Goal: Contribute content: Add original content to the website for others to see

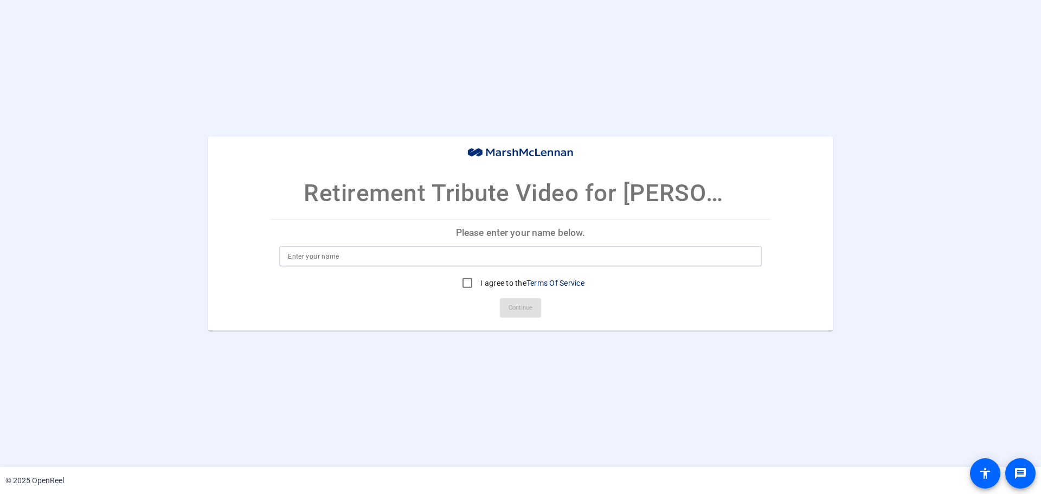
click at [377, 260] on input at bounding box center [520, 256] width 465 height 13
type input "d"
type input "[PERSON_NAME]"
click at [464, 279] on input "I agree to the Terms Of Service" at bounding box center [468, 283] width 22 height 22
checkbox input "true"
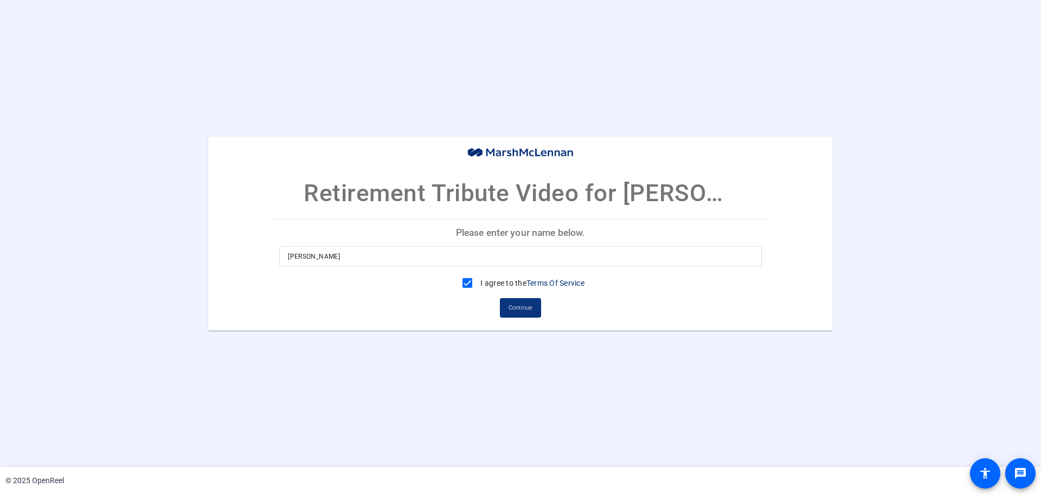
click at [526, 310] on span "Continue" at bounding box center [521, 308] width 24 height 16
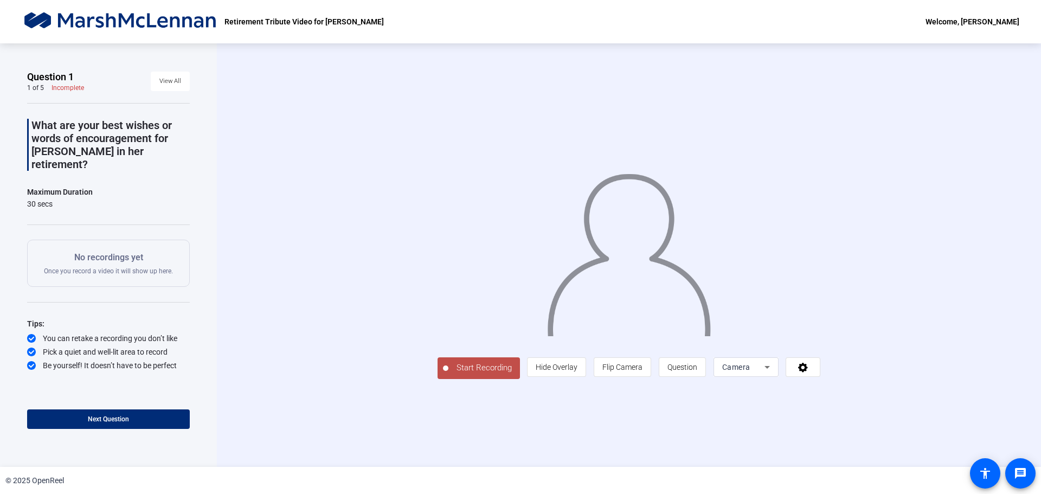
click at [766, 366] on icon at bounding box center [767, 367] width 13 height 13
click at [809, 366] on div at bounding box center [520, 247] width 1041 height 494
click at [802, 369] on icon at bounding box center [803, 367] width 12 height 11
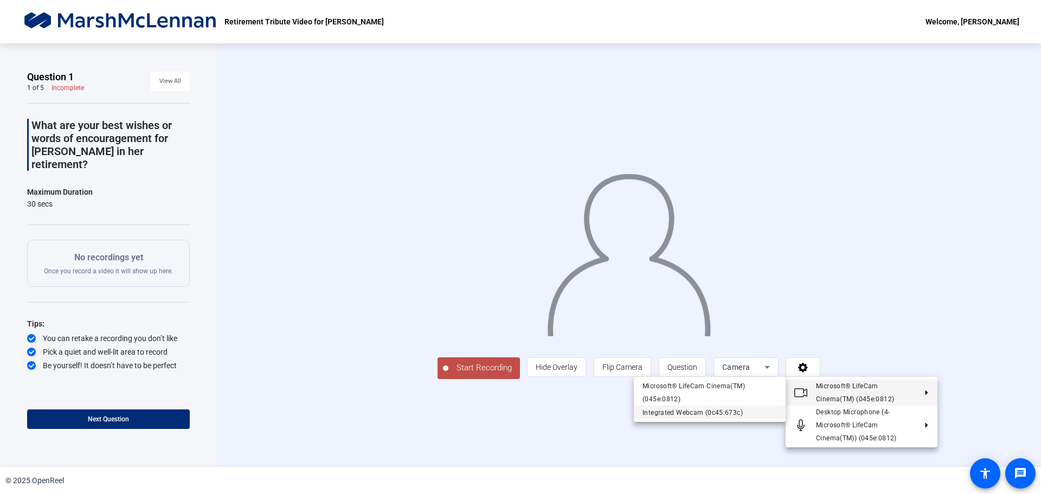
click at [702, 412] on div "Integrated Webcam (0c45:673c)" at bounding box center [710, 412] width 135 height 13
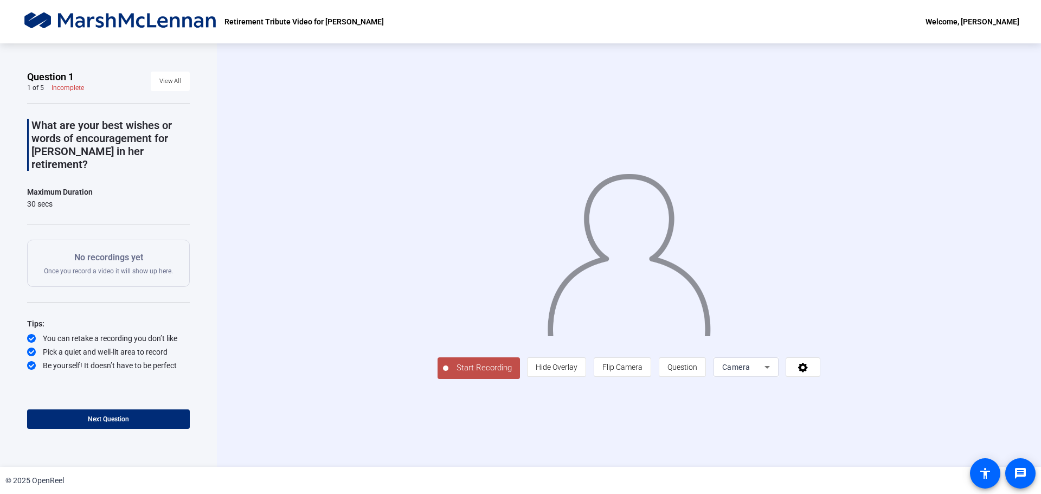
click at [449, 374] on span "Start Recording" at bounding box center [485, 368] width 72 height 12
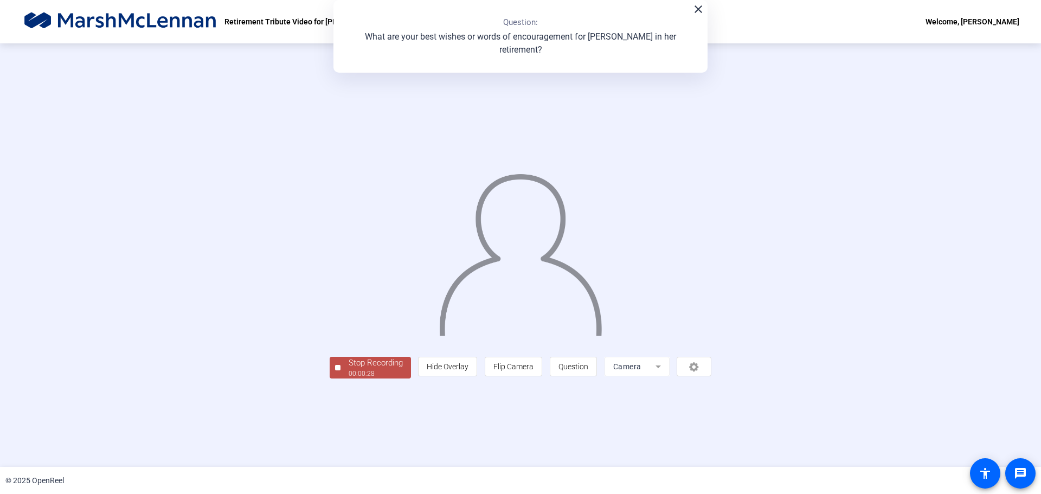
click at [349, 379] on div "00:00:28" at bounding box center [376, 374] width 54 height 10
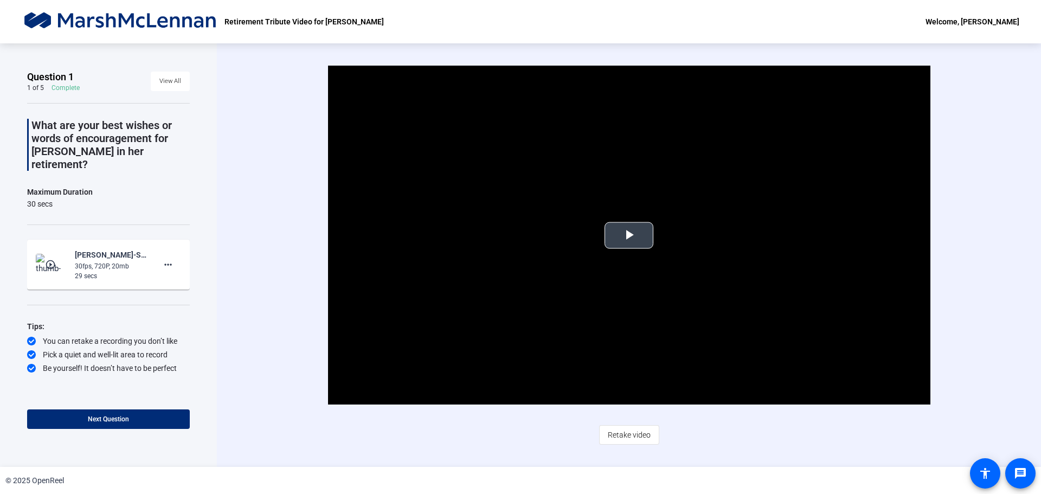
click at [629, 235] on span "Video Player" at bounding box center [629, 235] width 0 height 0
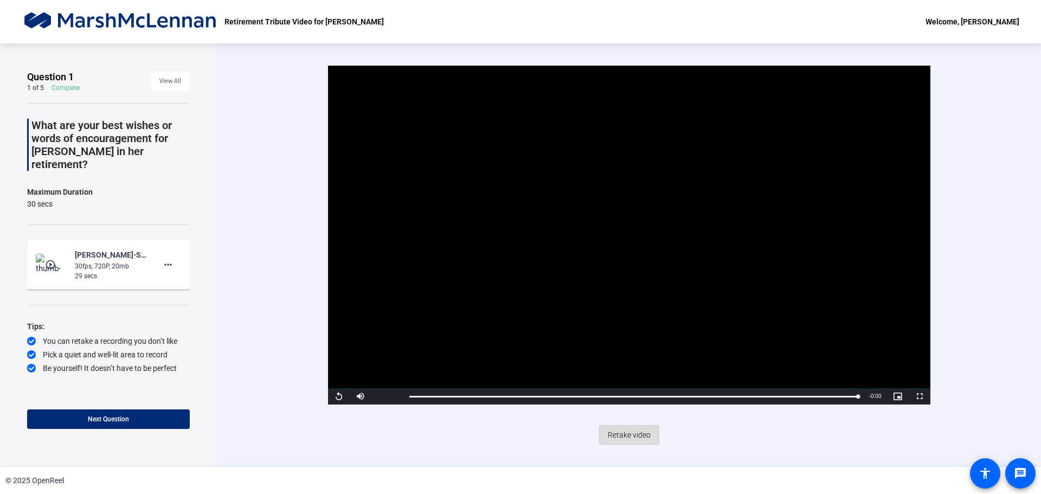
click at [630, 434] on span "Retake video" at bounding box center [629, 435] width 43 height 21
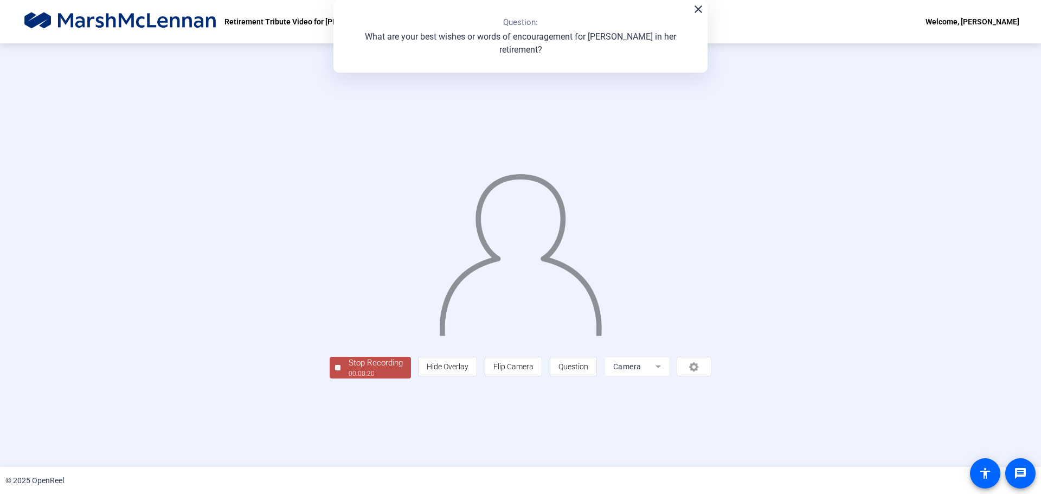
click at [349, 369] on div "Stop Recording" at bounding box center [376, 363] width 54 height 12
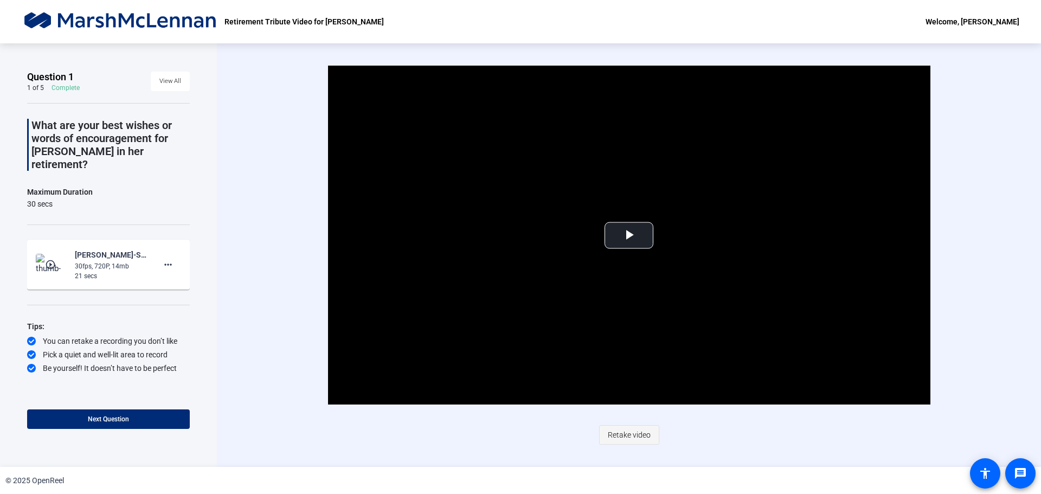
click at [626, 433] on span "Retake video" at bounding box center [629, 435] width 43 height 21
click at [629, 235] on span "Video Player" at bounding box center [629, 235] width 0 height 0
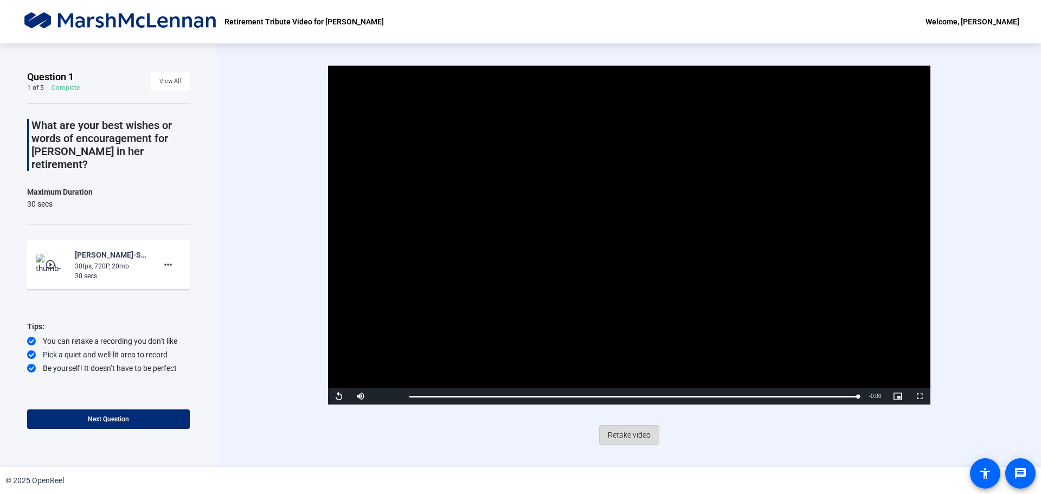
click at [632, 435] on span "Retake video" at bounding box center [629, 435] width 43 height 21
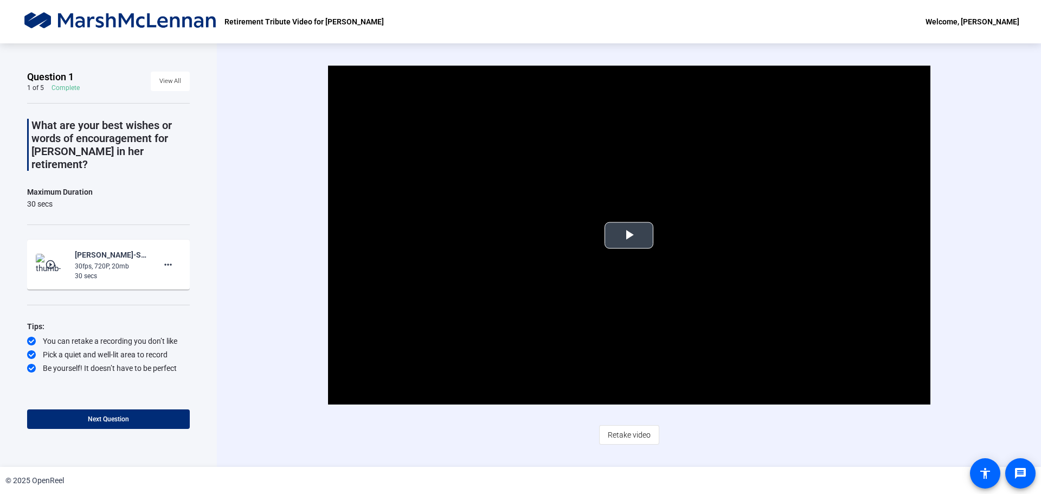
click at [629, 235] on span "Video Player" at bounding box center [629, 235] width 0 height 0
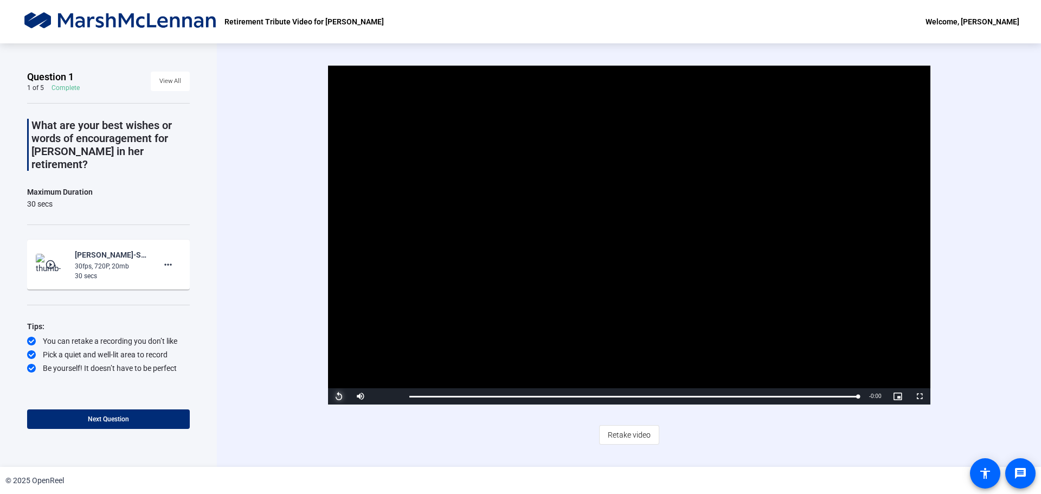
click at [337, 397] on span "Video Player" at bounding box center [339, 397] width 22 height 0
click at [628, 433] on span "Retake video" at bounding box center [629, 435] width 43 height 21
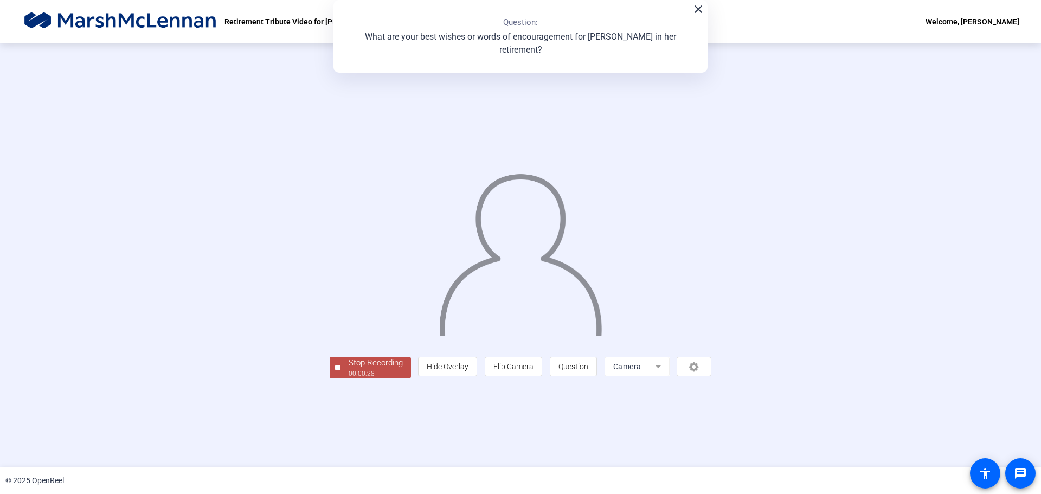
click at [349, 379] on div "00:00:28" at bounding box center [376, 374] width 54 height 10
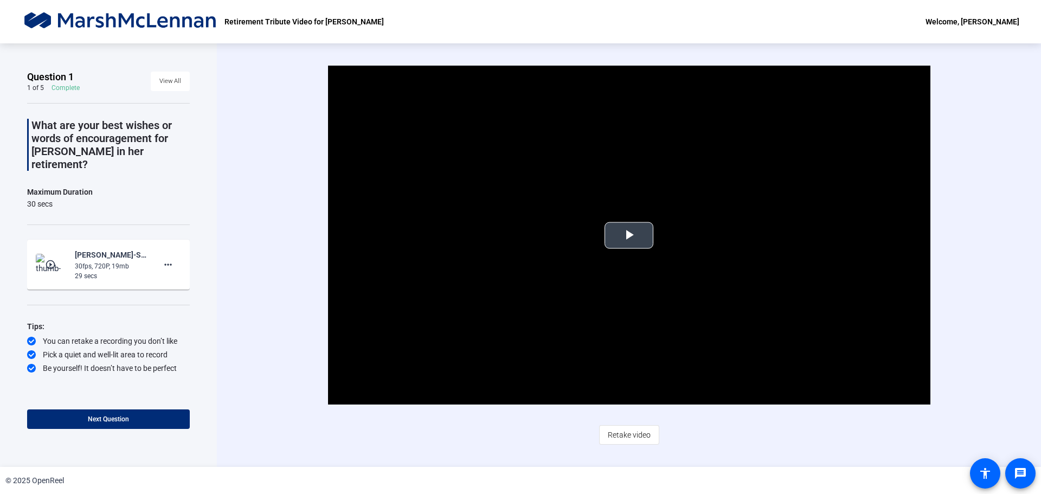
click at [629, 235] on span "Video Player" at bounding box center [629, 235] width 0 height 0
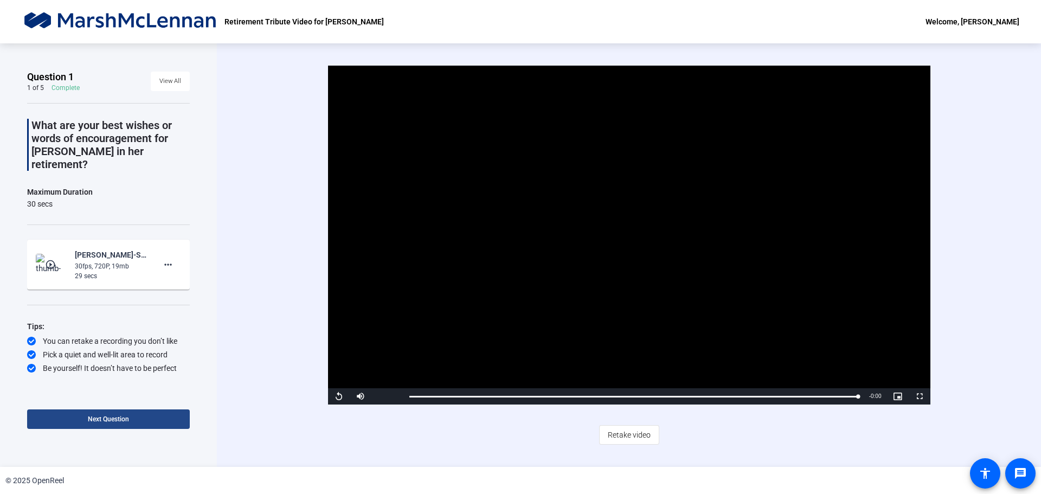
click at [113, 418] on span "Next Question" at bounding box center [108, 419] width 41 height 8
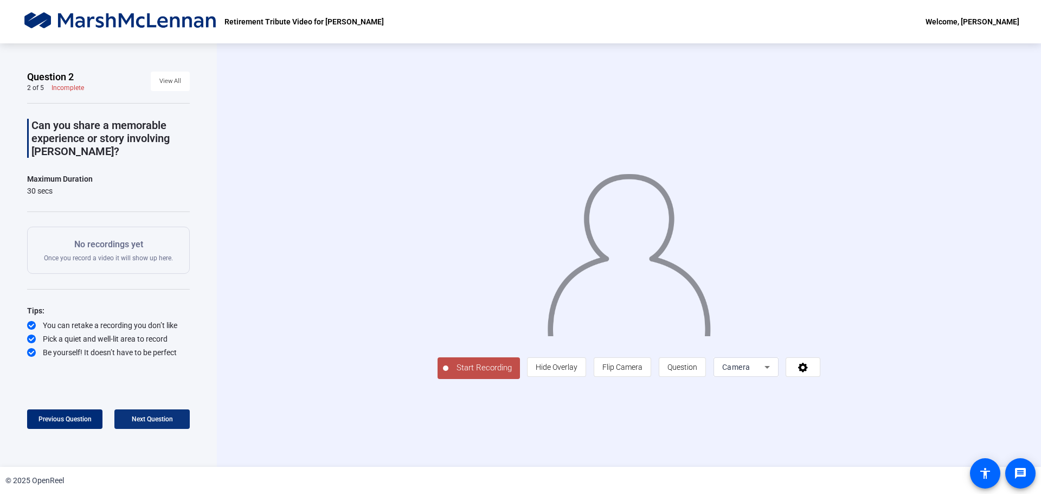
click at [143, 419] on span "Next Question" at bounding box center [152, 419] width 41 height 8
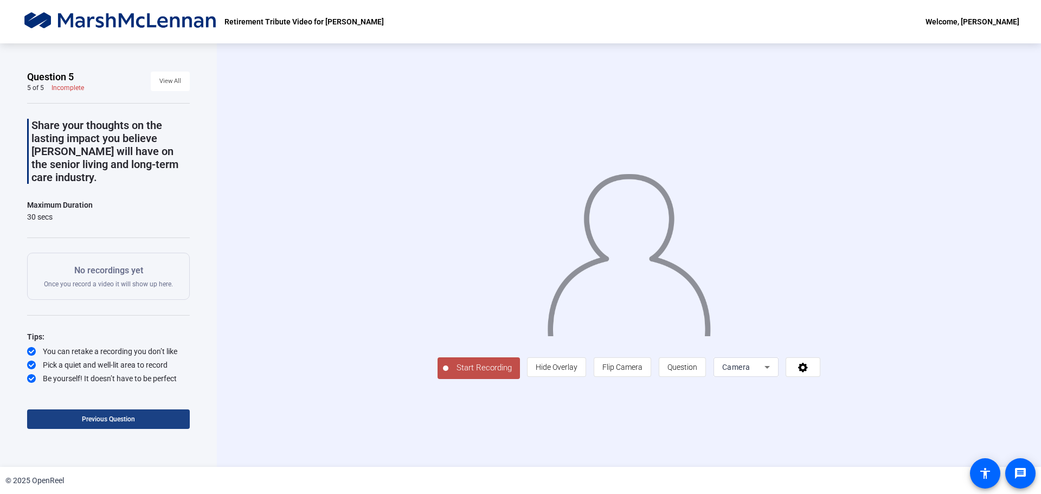
click at [143, 419] on span at bounding box center [108, 419] width 163 height 26
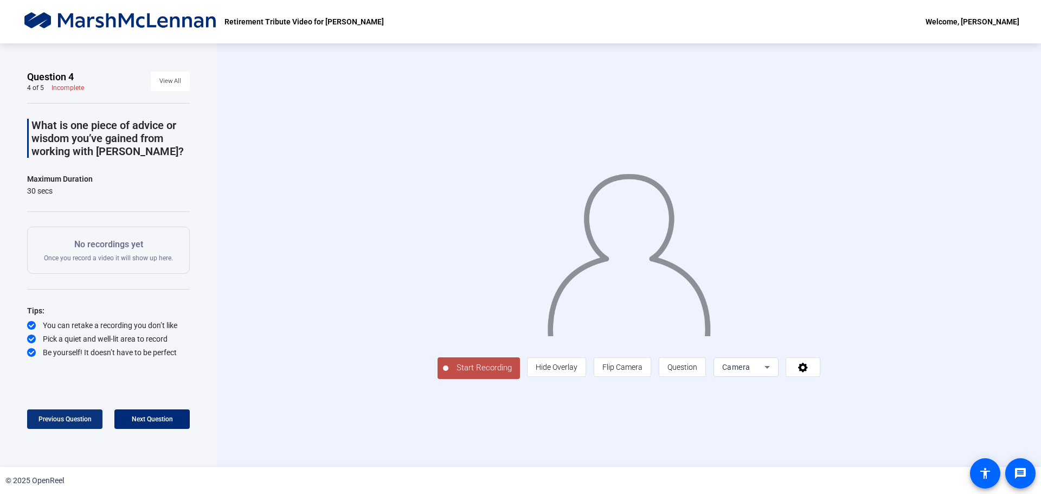
click at [60, 419] on span "Previous Question" at bounding box center [65, 419] width 53 height 8
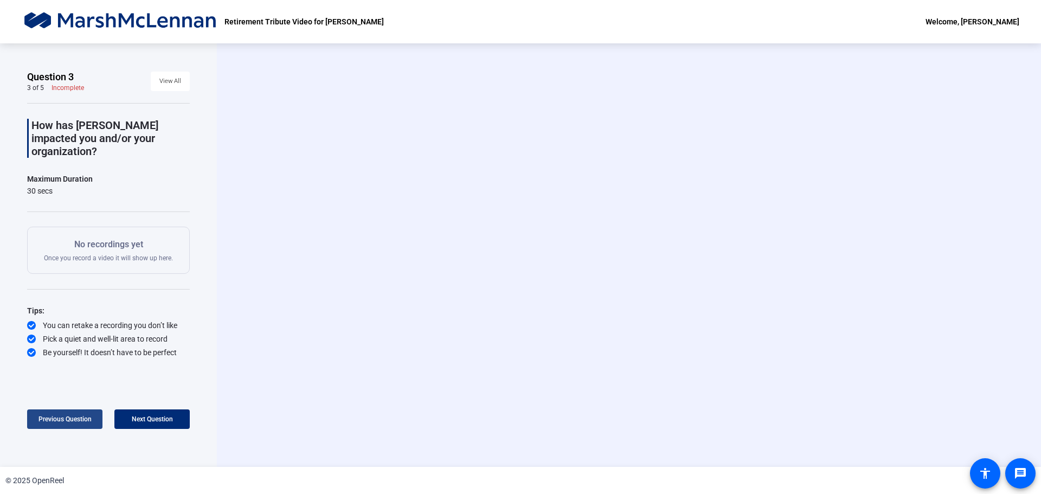
click at [60, 418] on span "Previous Question" at bounding box center [65, 419] width 53 height 8
